Goal: Task Accomplishment & Management: Complete application form

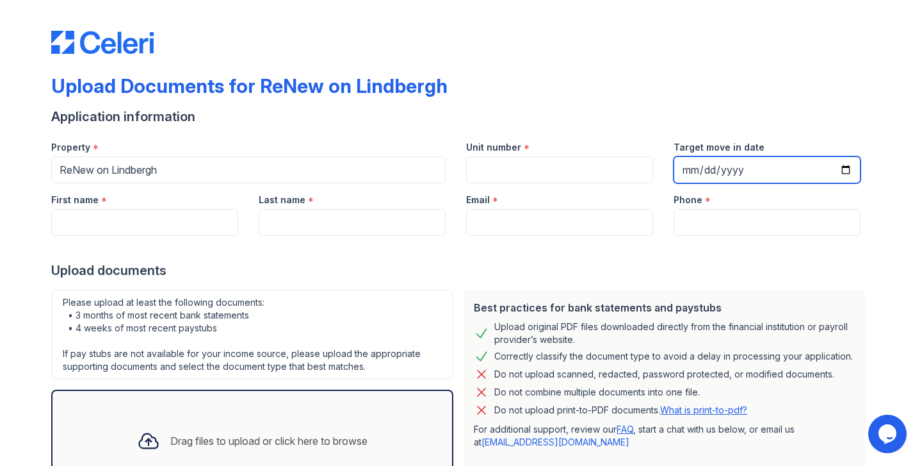
click at [750, 171] on input "Target move in date" at bounding box center [767, 169] width 187 height 27
click at [720, 169] on input "Target move in date" at bounding box center [767, 169] width 187 height 27
type input "[DATE]"
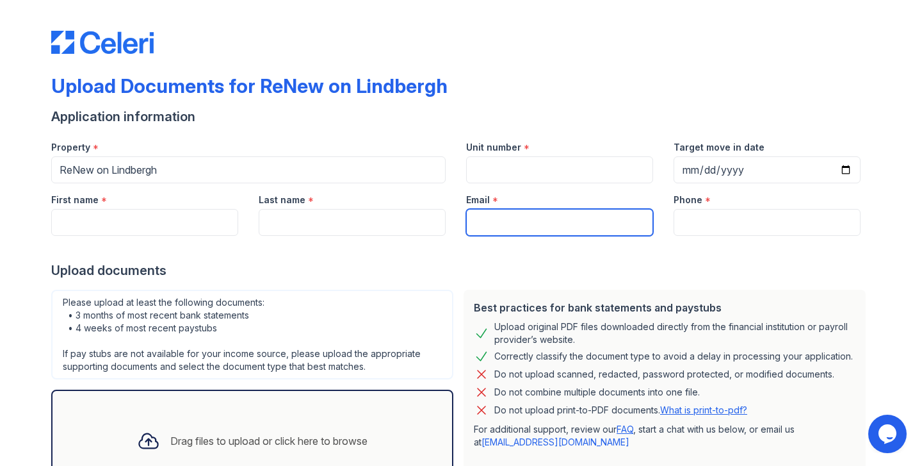
click at [506, 223] on input "Email" at bounding box center [559, 222] width 187 height 27
type input "[EMAIL_ADDRESS][DOMAIN_NAME]"
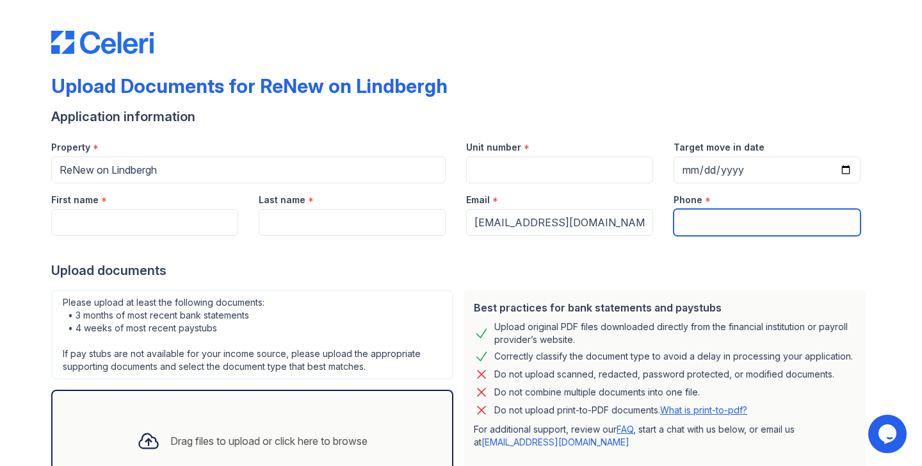
click at [701, 220] on input "Phone" at bounding box center [767, 222] width 187 height 27
type input "7327840465"
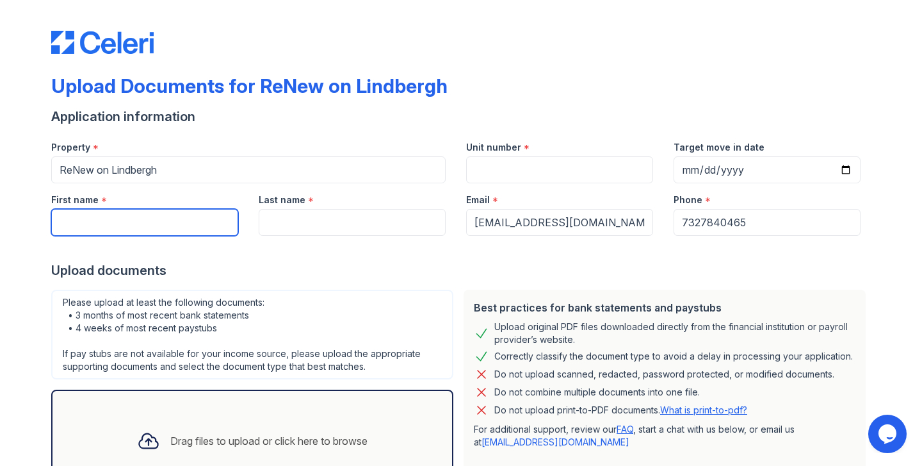
click at [196, 227] on input "First name" at bounding box center [144, 222] width 187 height 27
type input "[PERSON_NAME]"
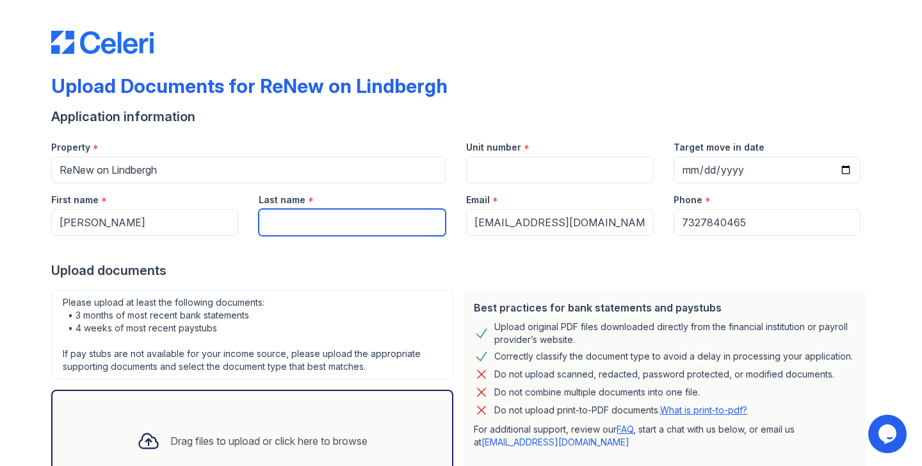
click at [309, 212] on input "Last name" at bounding box center [352, 222] width 187 height 27
type input "[PERSON_NAME]"
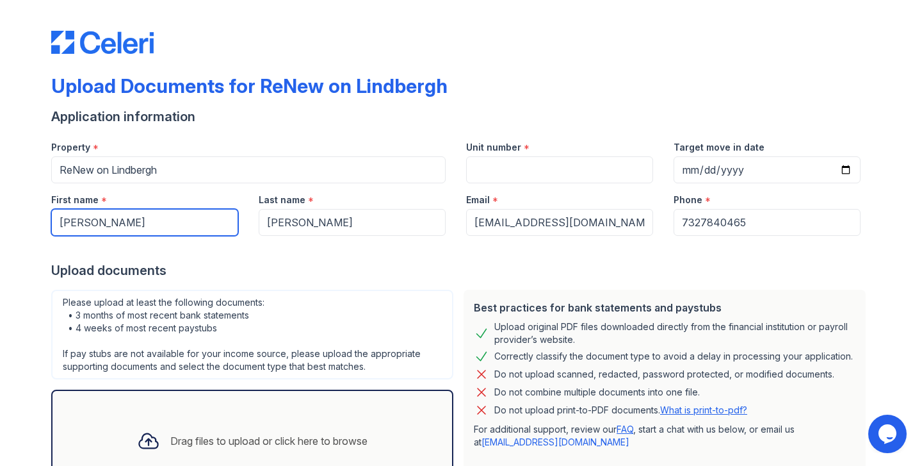
click at [111, 225] on input "[PERSON_NAME]" at bounding box center [144, 222] width 187 height 27
type input "Ashish"
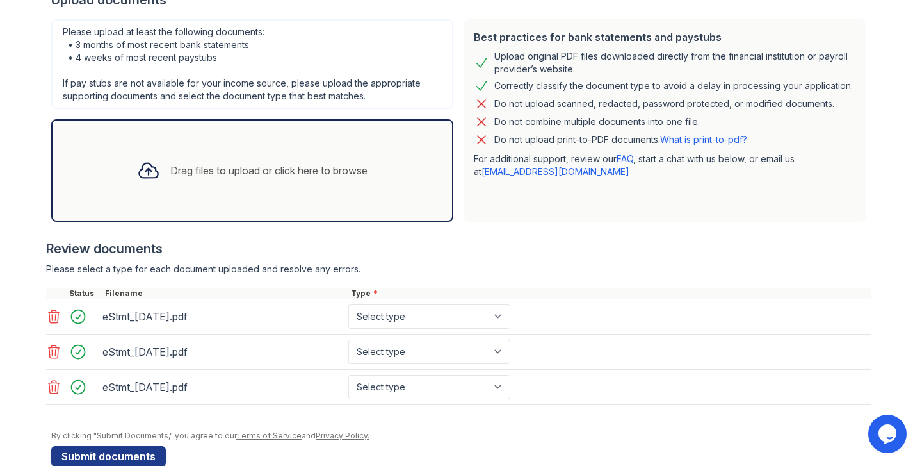
scroll to position [275, 0]
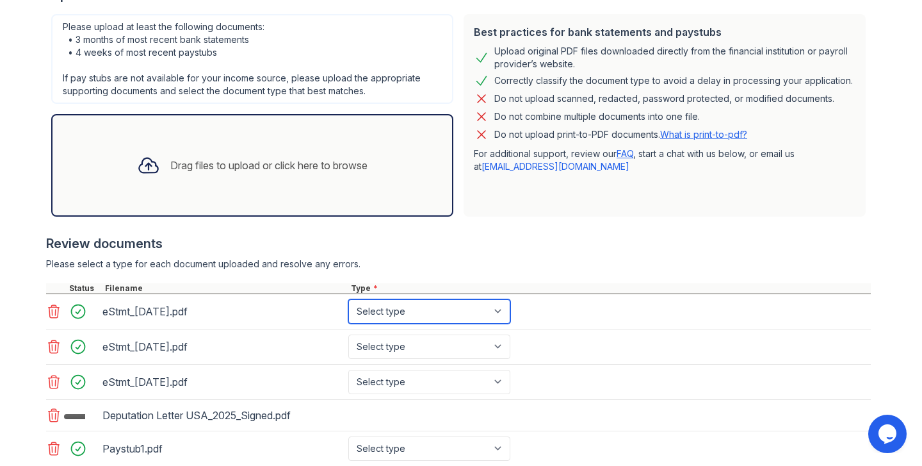
click at [503, 312] on select "Select type Paystub Bank Statement Offer Letter Tax Documents Benefit Award Let…" at bounding box center [429, 311] width 162 height 24
select select "bank_statement"
click at [348, 299] on select "Select type Paystub Bank Statement Offer Letter Tax Documents Benefit Award Let…" at bounding box center [429, 311] width 162 height 24
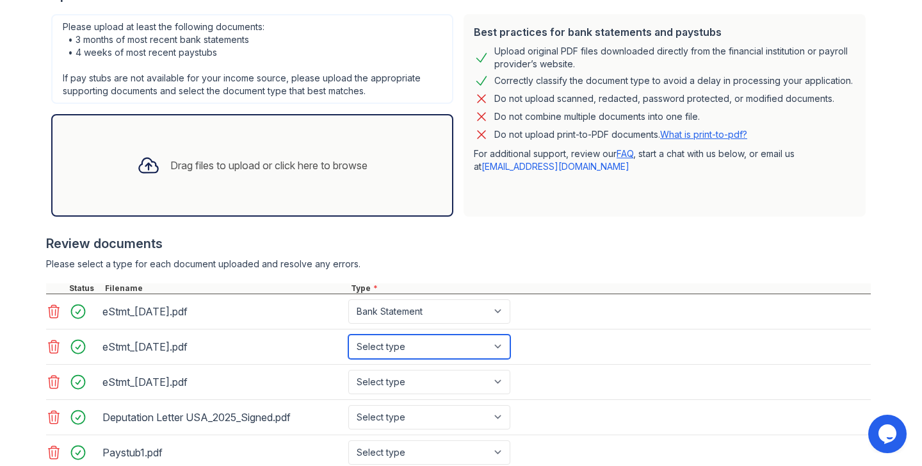
click at [448, 346] on select "Select type Paystub Bank Statement Offer Letter Tax Documents Benefit Award Let…" at bounding box center [429, 346] width 162 height 24
select select "bank_statement"
click at [348, 334] on select "Select type Paystub Bank Statement Offer Letter Tax Documents Benefit Award Let…" at bounding box center [429, 346] width 162 height 24
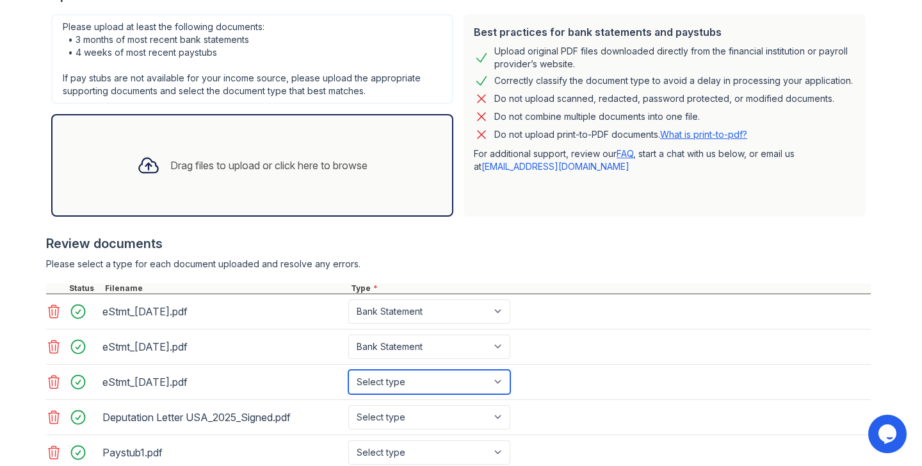
click at [447, 371] on select "Select type Paystub Bank Statement Offer Letter Tax Documents Benefit Award Let…" at bounding box center [429, 381] width 162 height 24
select select "bank_statement"
click at [348, 369] on select "Select type Paystub Bank Statement Offer Letter Tax Documents Benefit Award Let…" at bounding box center [429, 381] width 162 height 24
click at [586, 249] on div "Review documents" at bounding box center [458, 243] width 825 height 18
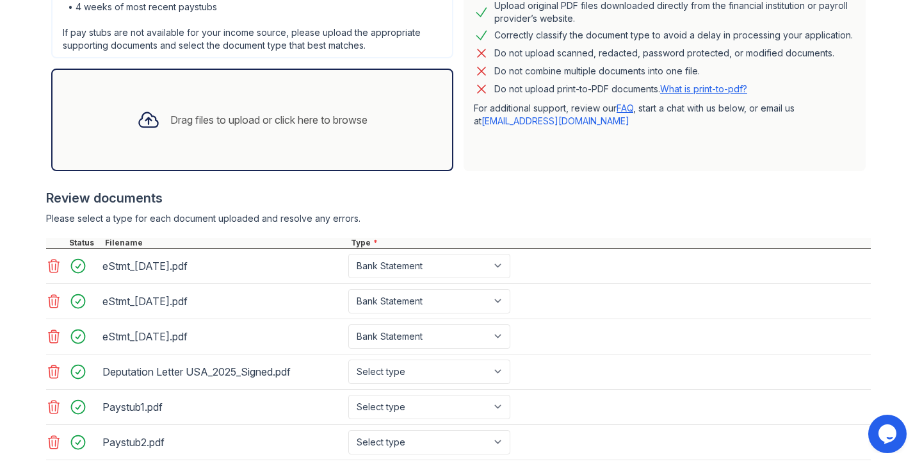
scroll to position [327, 0]
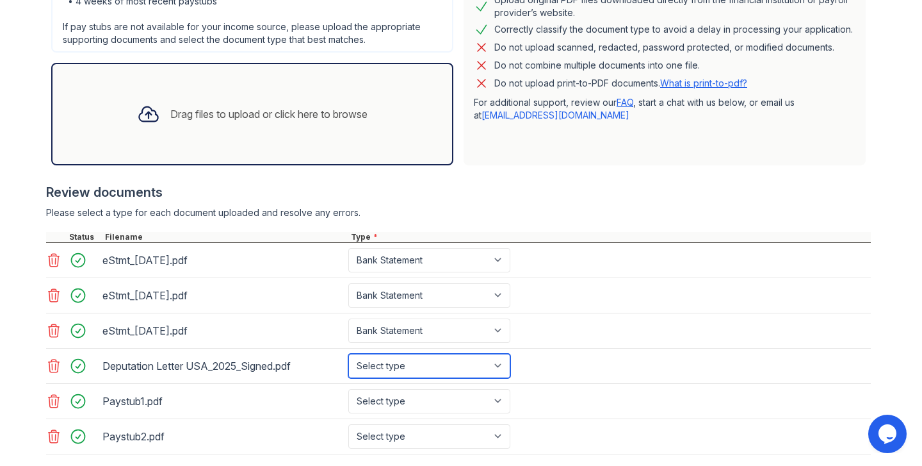
click at [498, 364] on select "Select type Paystub Bank Statement Offer Letter Tax Documents Benefit Award Let…" at bounding box center [429, 365] width 162 height 24
select select "offer_letter"
click at [348, 353] on select "Select type Paystub Bank Statement Offer Letter Tax Documents Benefit Award Let…" at bounding box center [429, 365] width 162 height 24
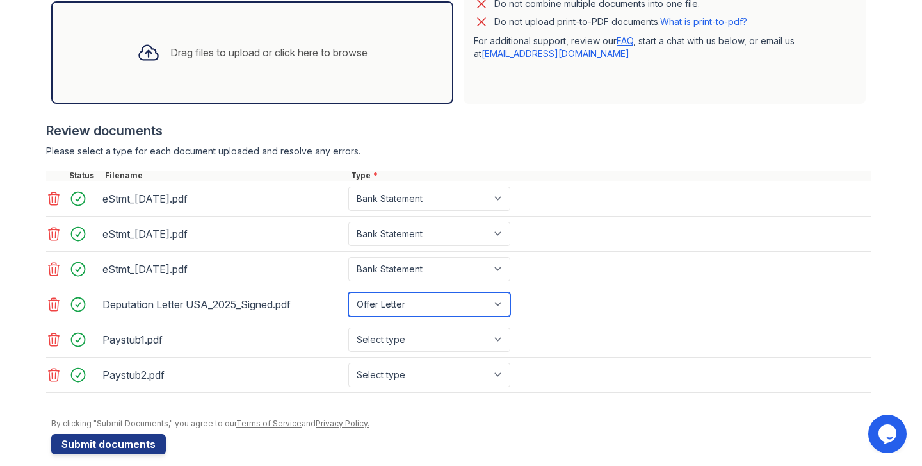
scroll to position [391, 0]
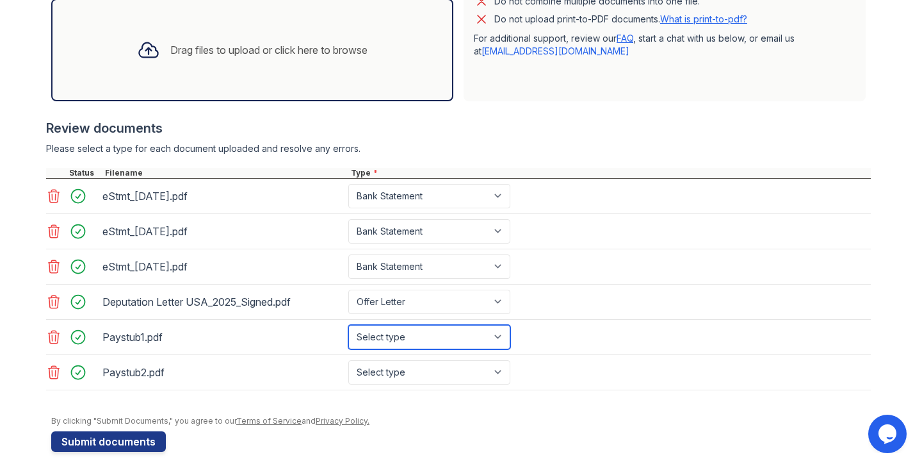
click at [500, 340] on select "Select type Paystub Bank Statement Offer Letter Tax Documents Benefit Award Let…" at bounding box center [429, 337] width 162 height 24
select select "paystub"
click at [348, 325] on select "Select type Paystub Bank Statement Offer Letter Tax Documents Benefit Award Let…" at bounding box center [429, 337] width 162 height 24
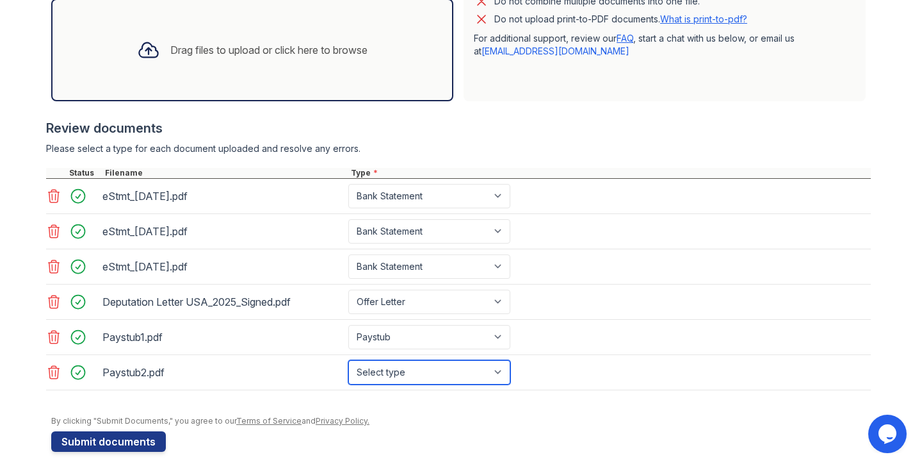
click at [469, 374] on select "Select type Paystub Bank Statement Offer Letter Tax Documents Benefit Award Let…" at bounding box center [429, 372] width 162 height 24
select select "paystub"
click at [348, 360] on select "Select type Paystub Bank Statement Offer Letter Tax Documents Benefit Award Let…" at bounding box center [429, 372] width 162 height 24
click at [622, 144] on div "Please select a type for each document uploaded and resolve any errors." at bounding box center [458, 148] width 825 height 13
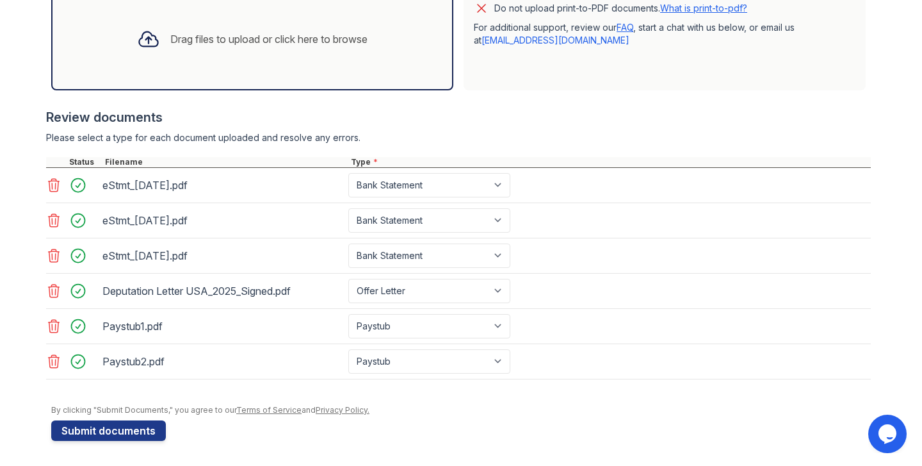
scroll to position [402, 0]
click at [117, 431] on button "Submit documents" at bounding box center [108, 429] width 115 height 20
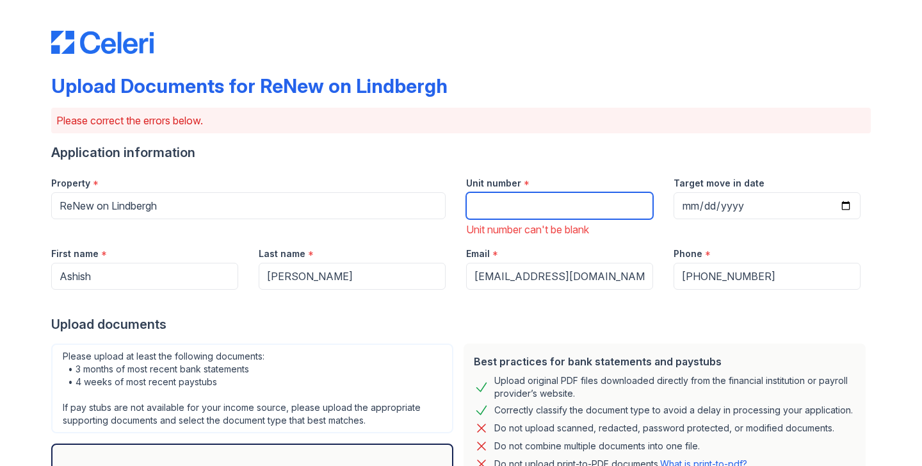
click at [494, 209] on input "Unit number" at bounding box center [559, 205] width 187 height 27
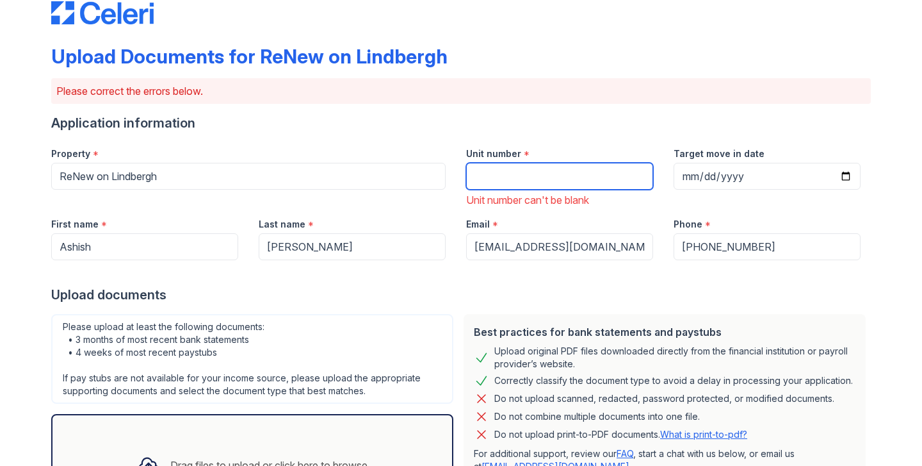
scroll to position [12, 0]
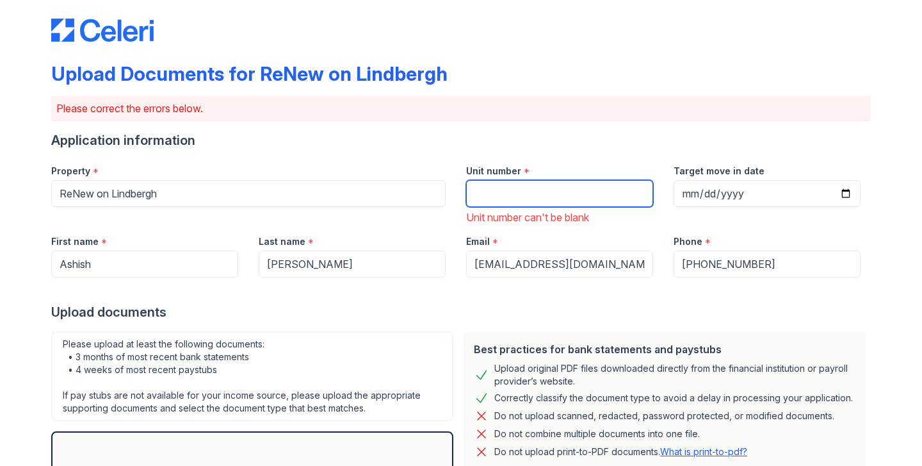
click at [480, 193] on input "Unit number" at bounding box center [559, 193] width 187 height 27
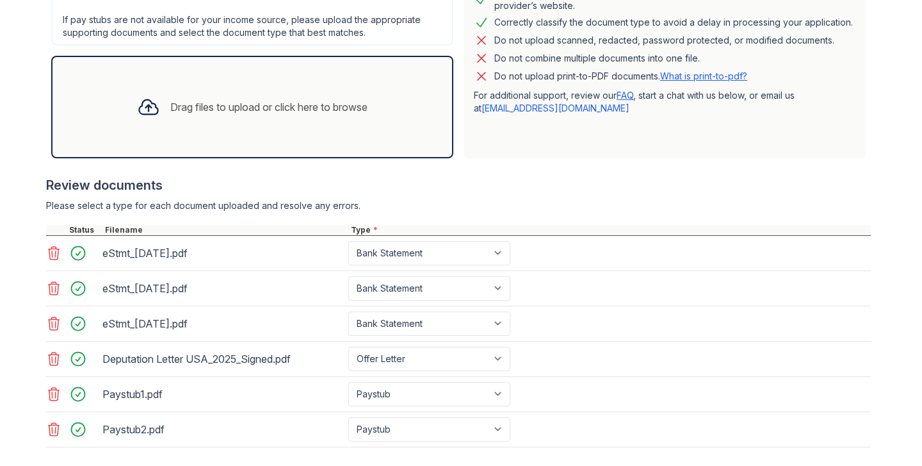
scroll to position [456, 0]
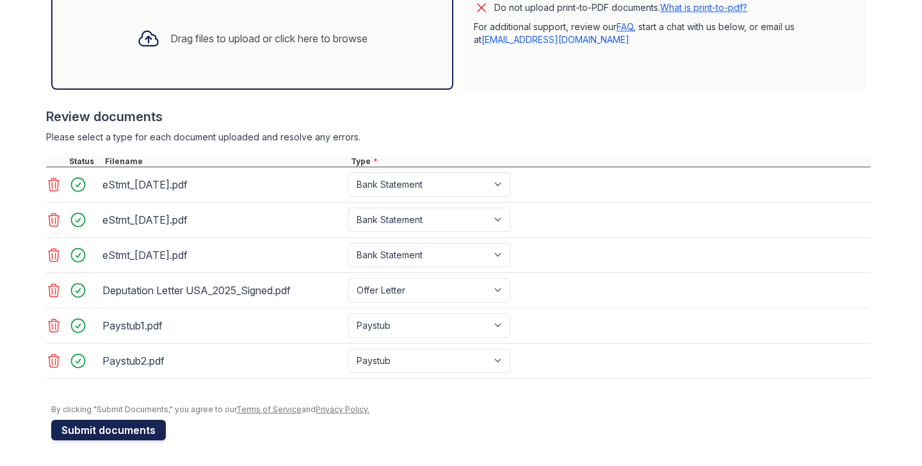
type input "TX55-8"
click at [136, 430] on button "Submit documents" at bounding box center [108, 429] width 115 height 20
